Goal: Task Accomplishment & Management: Manage account settings

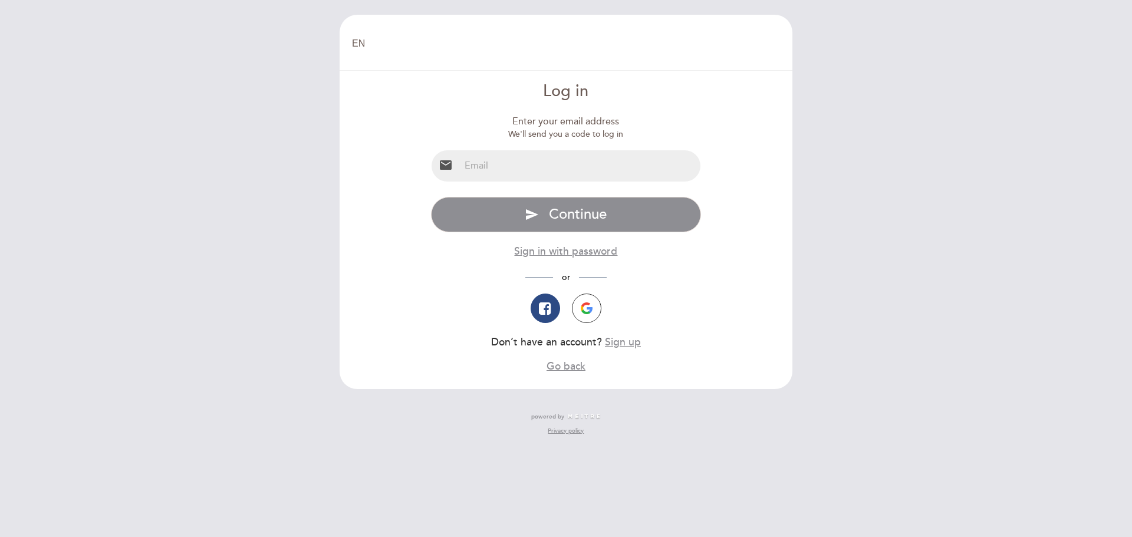
click at [473, 161] on input "email" at bounding box center [580, 165] width 241 height 31
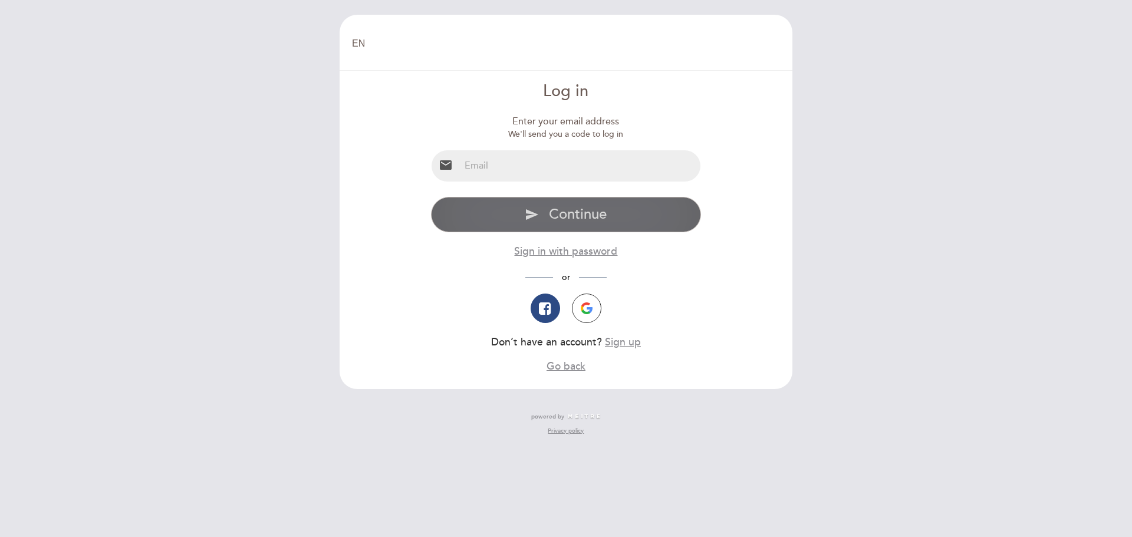
type input "[EMAIL_ADDRESS][DOMAIN_NAME]"
click at [560, 213] on span "Continue" at bounding box center [578, 214] width 58 height 17
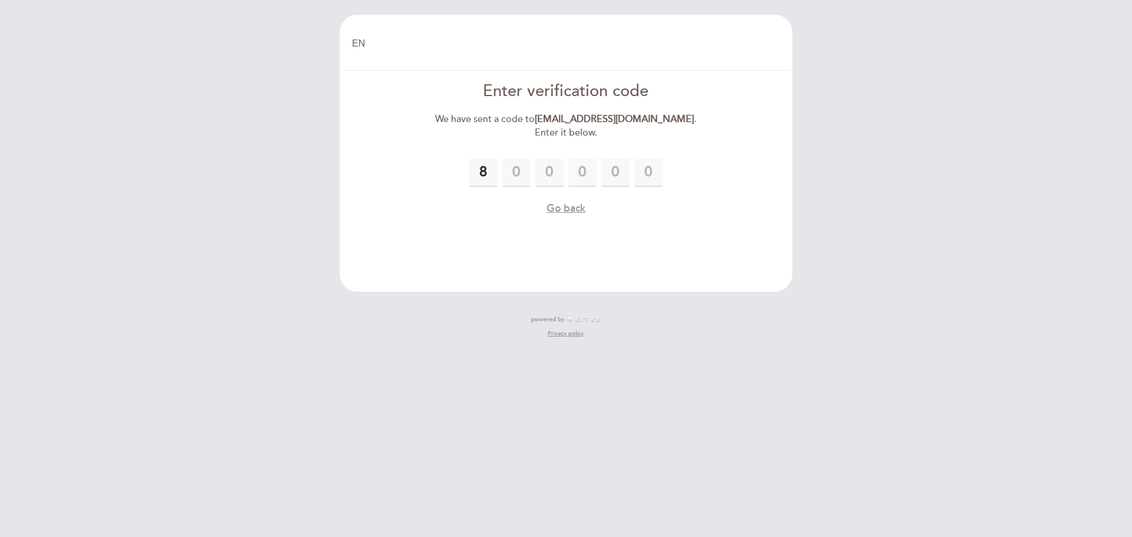
type input "8"
type input "6"
type input "4"
type input "1"
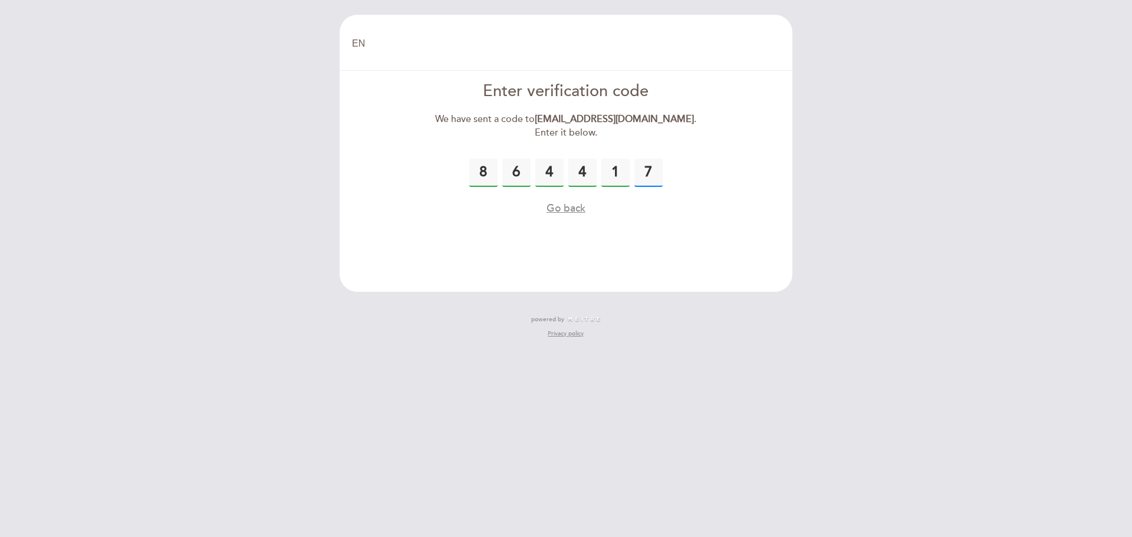
type input "7"
type input "[PERSON_NAME]"
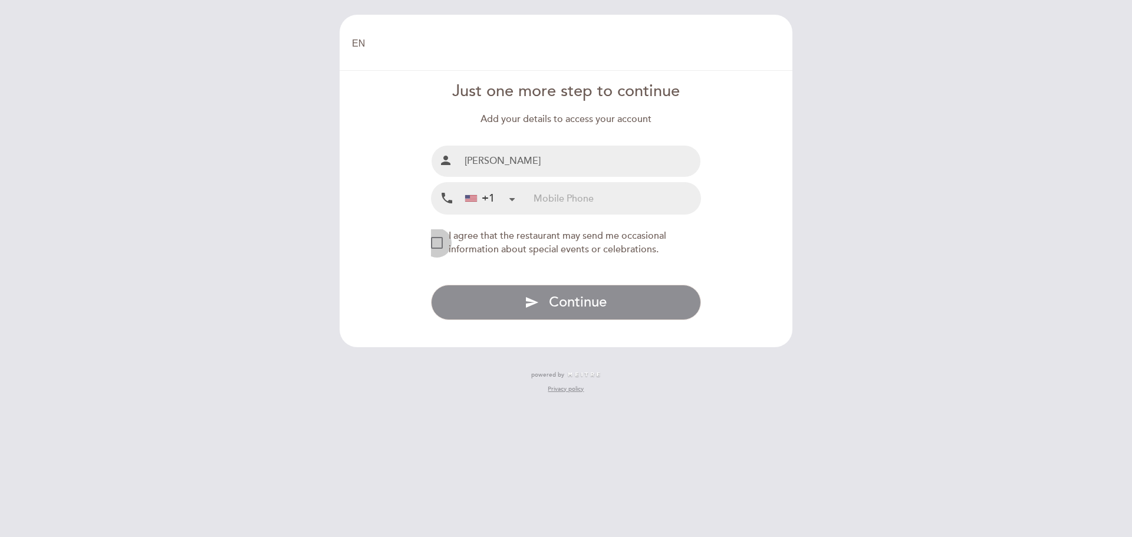
click at [435, 242] on div "NEW_MODAL_AGREE_RESTAURANT_SEND_OCCASIONAL_INFO" at bounding box center [437, 243] width 12 height 12
click at [546, 196] on input "tel" at bounding box center [616, 198] width 167 height 31
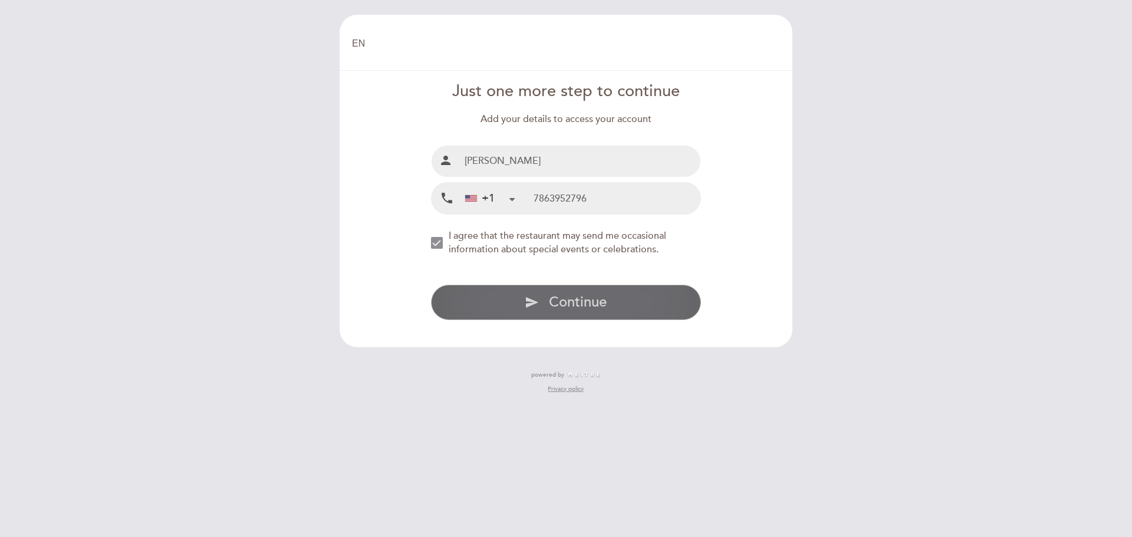
type input "7863952796"
click at [571, 301] on span "Continue" at bounding box center [578, 302] width 58 height 17
